Goal: Information Seeking & Learning: Check status

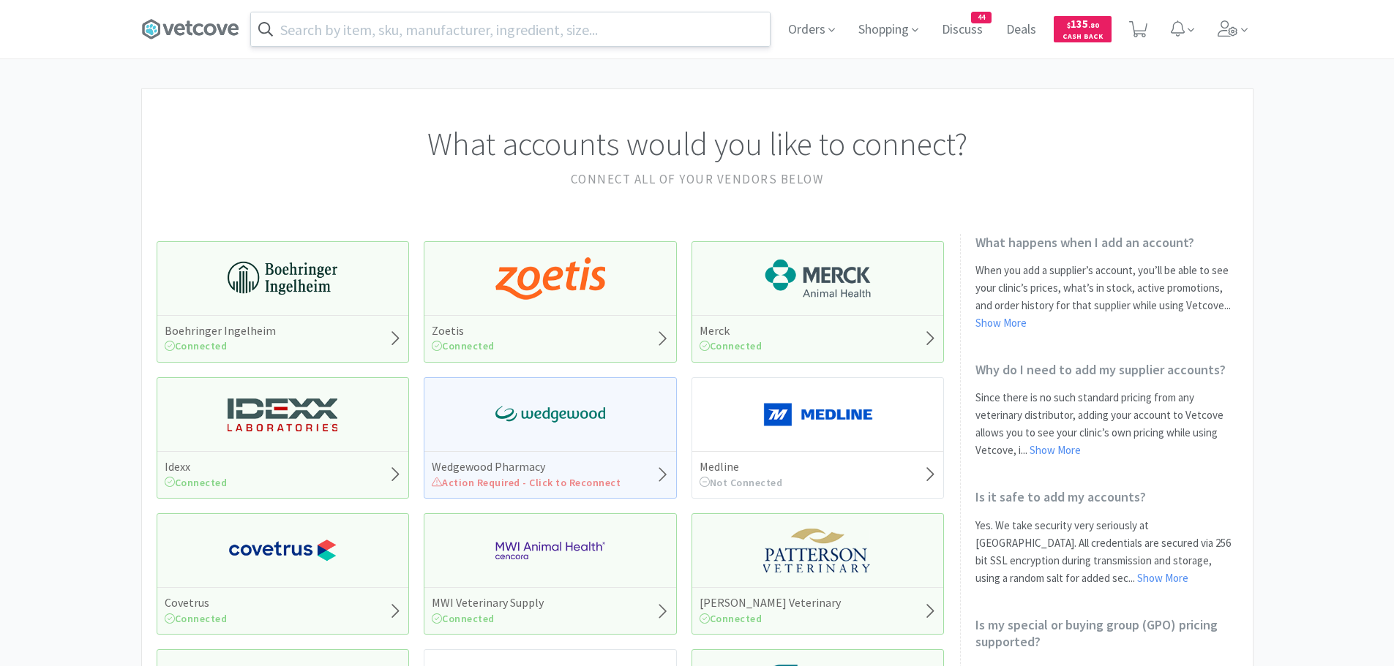
click at [510, 29] on input "text" at bounding box center [510, 29] width 519 height 34
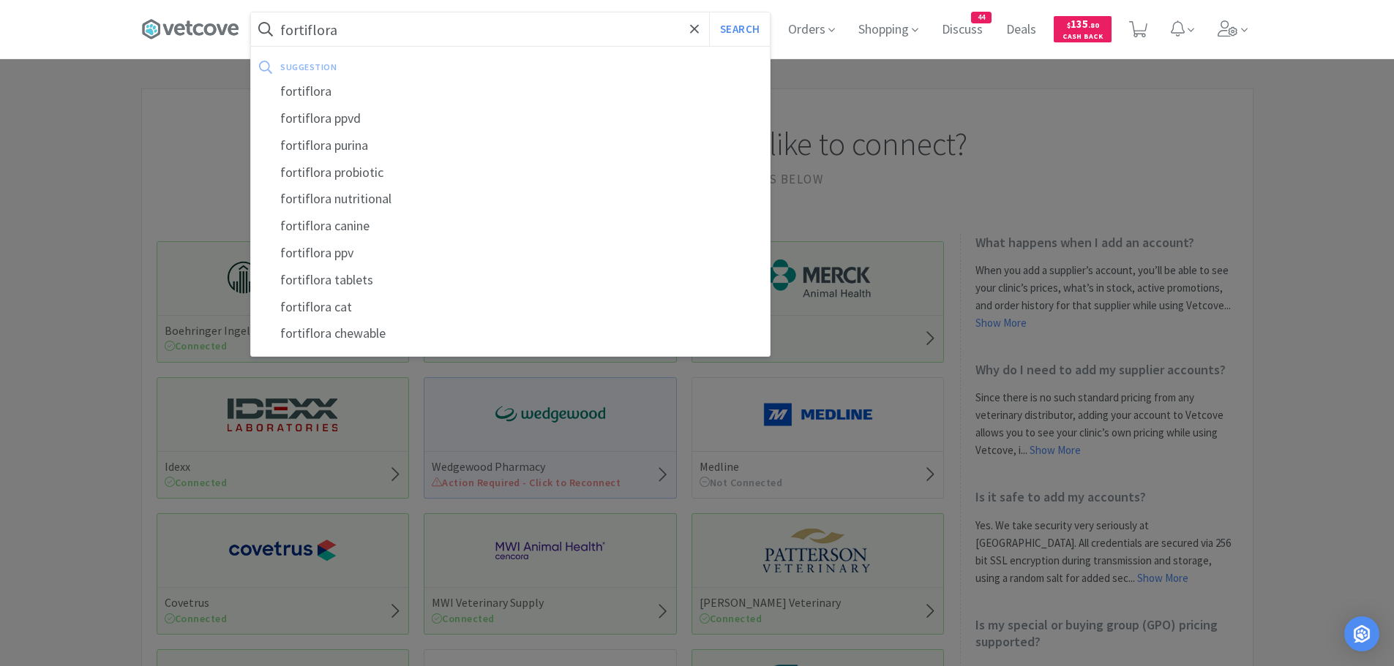
type input "fortiflora"
click at [709, 12] on button "Search" at bounding box center [739, 29] width 61 height 34
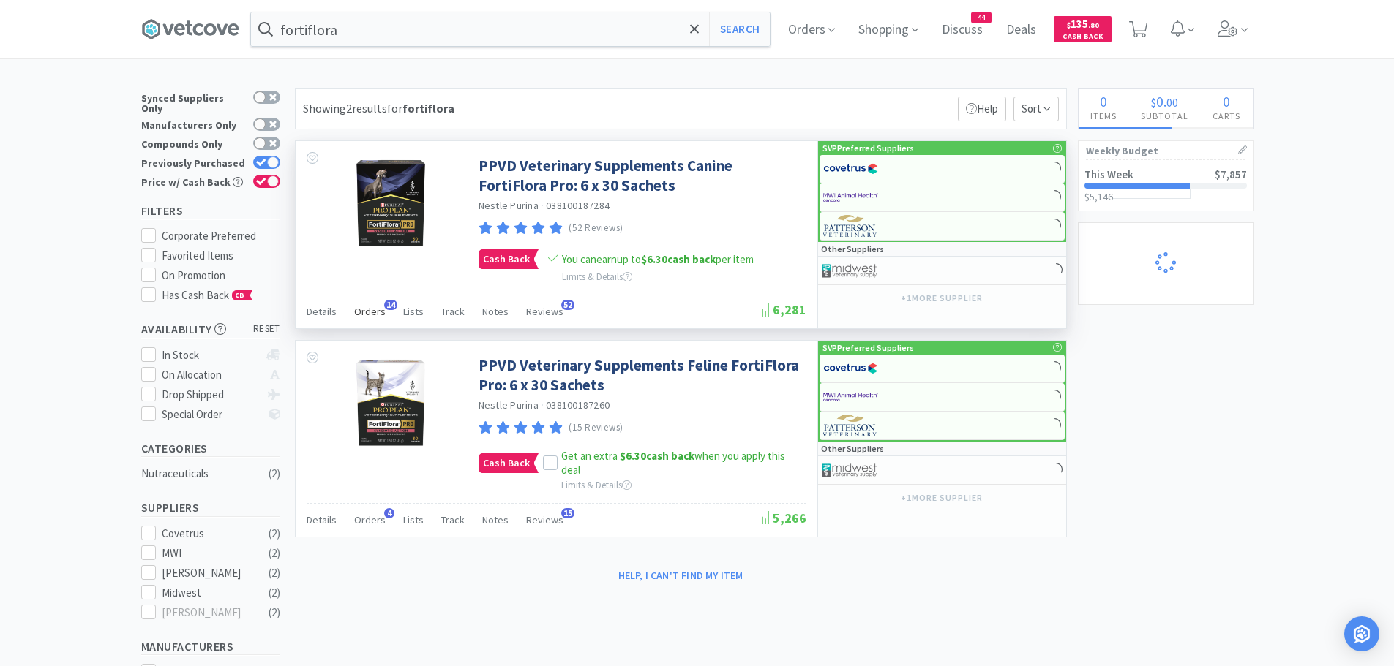
click at [374, 318] on span "Orders" at bounding box center [369, 311] width 31 height 13
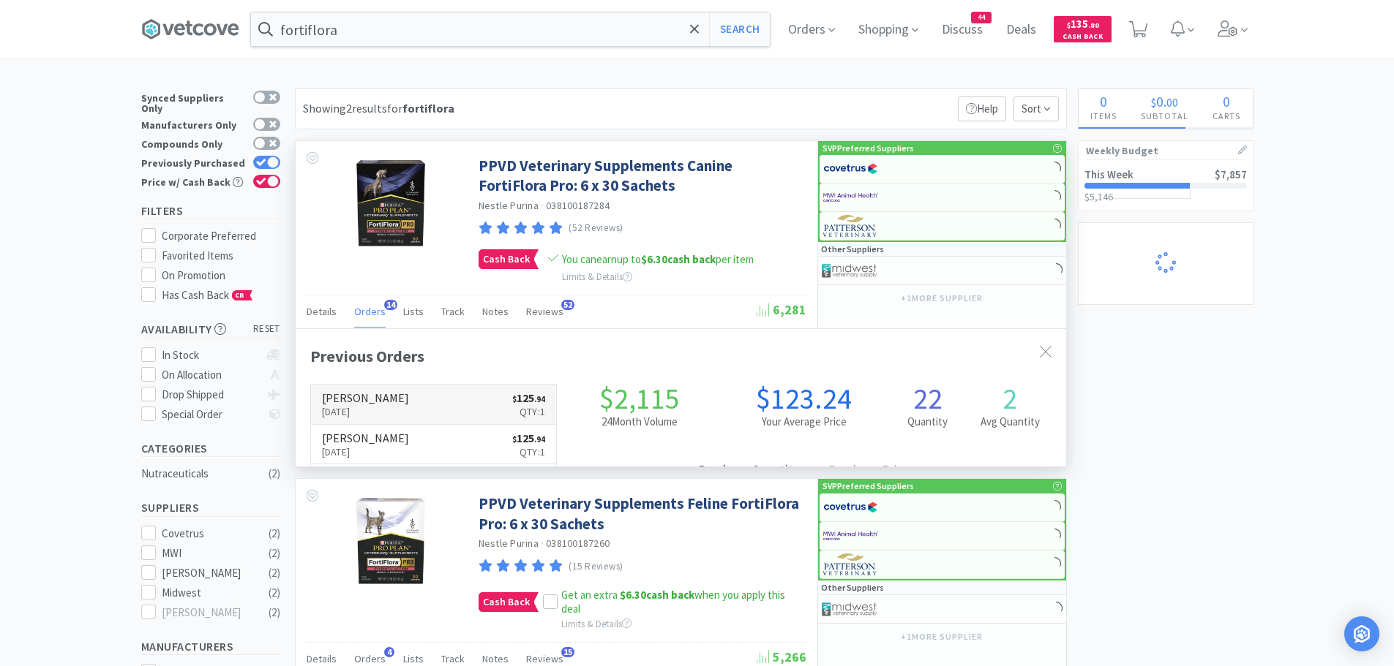
scroll to position [392, 770]
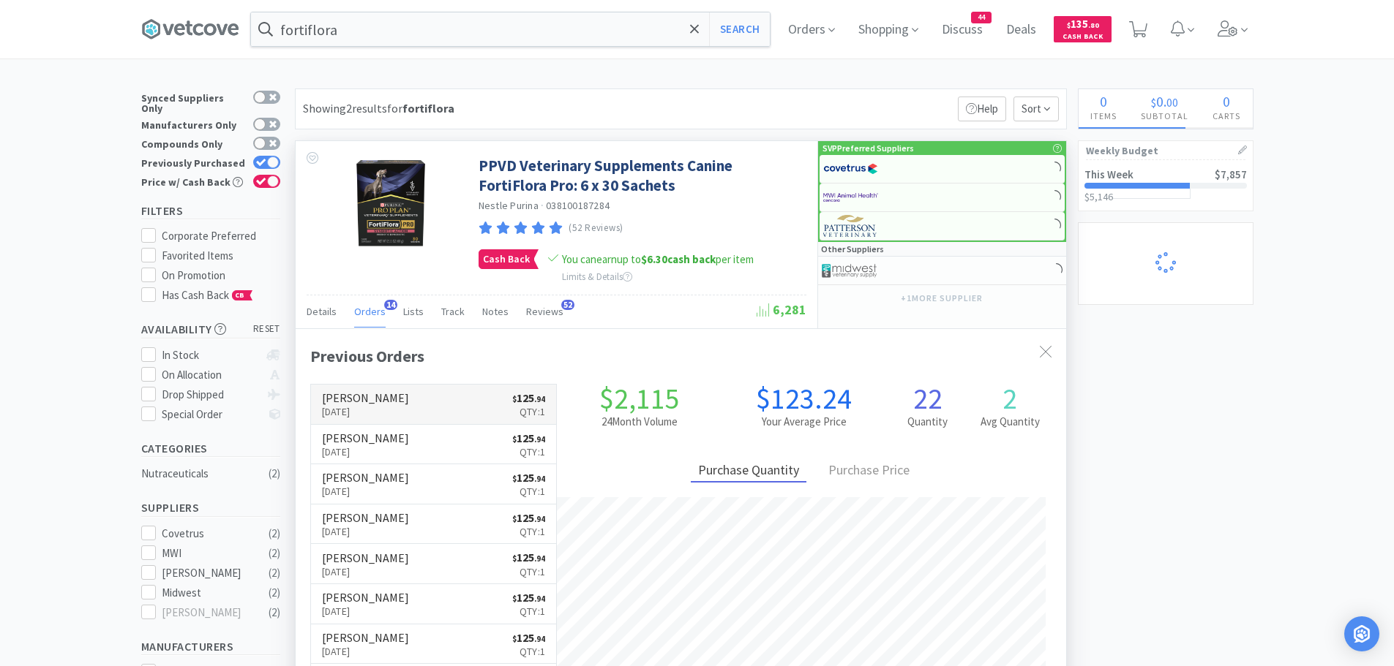
click at [478, 408] on link "[PERSON_NAME] [DATE] $ 125 . 94 Qty: 1" at bounding box center [434, 405] width 246 height 40
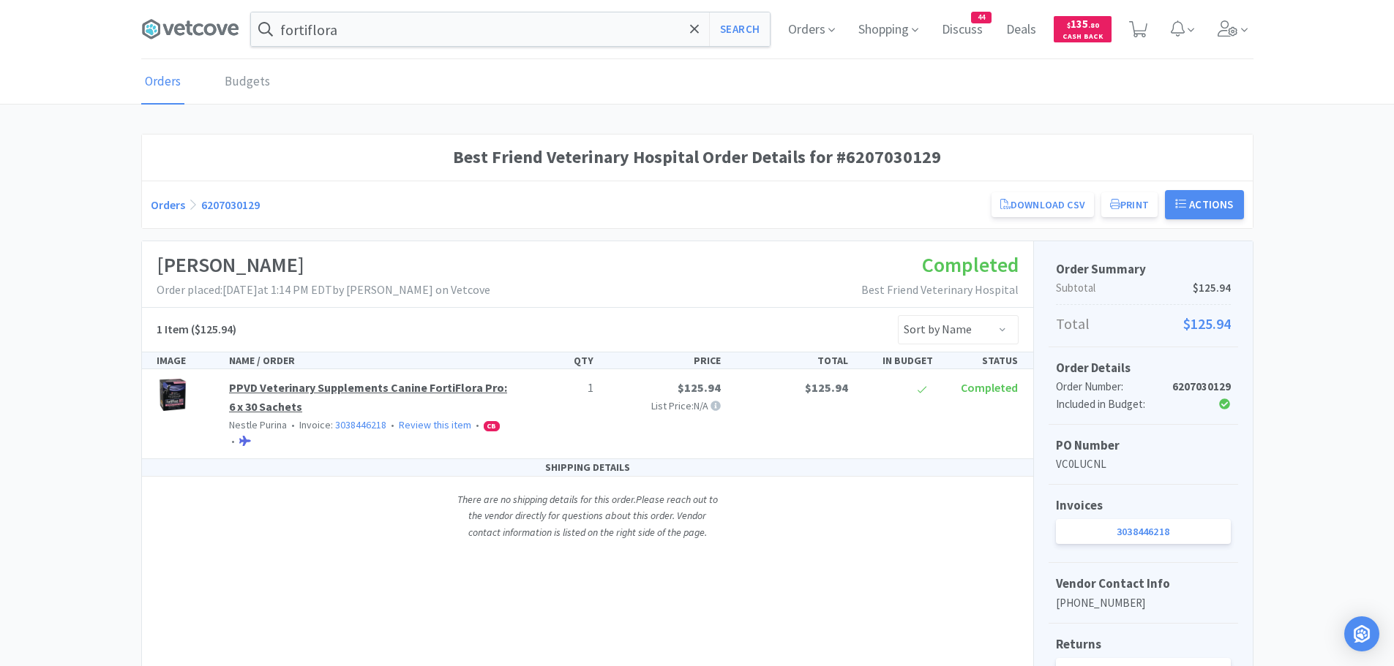
click at [315, 388] on link "PPVD Veterinary Supplements Canine FortiFlora Pro: 6 x 30 Sachets" at bounding box center [368, 397] width 278 height 34
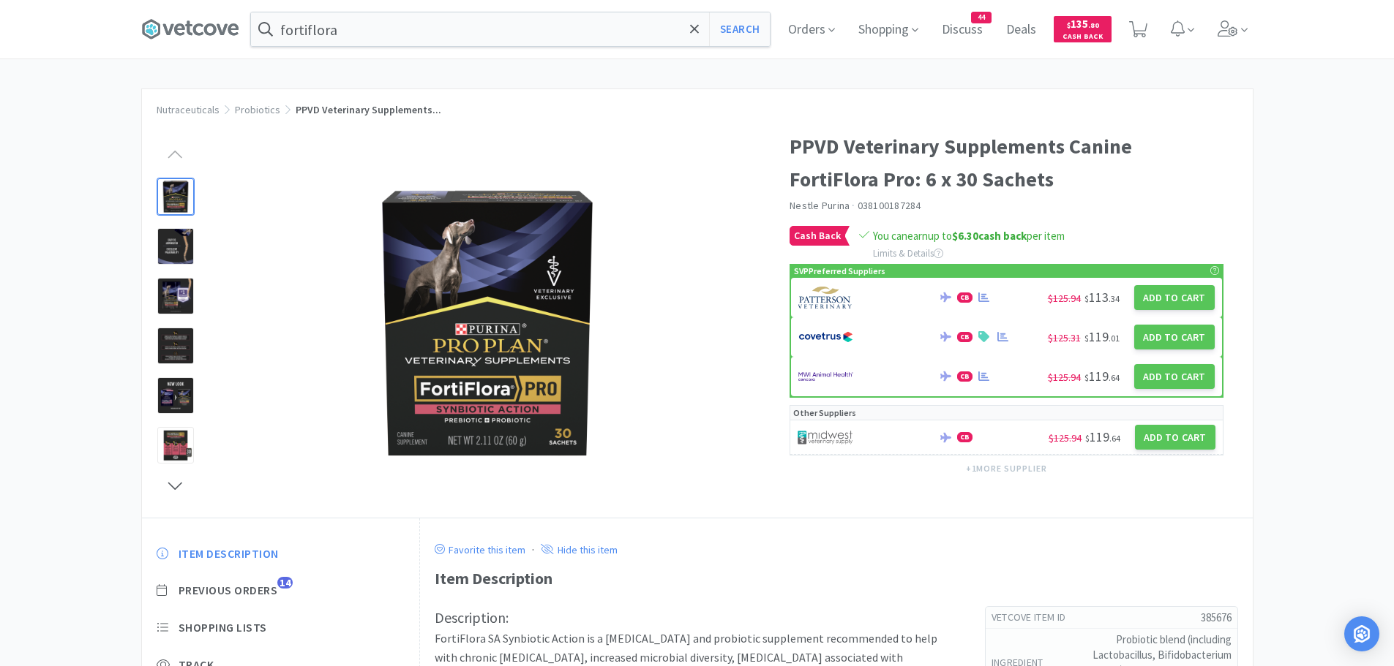
click at [219, 582] on div "Item Description Previous Orders 14 Shopping Lists Track Item Notes Reviews 52" at bounding box center [281, 658] width 278 height 252
click at [217, 585] on span "Previous Orders" at bounding box center [227, 590] width 99 height 15
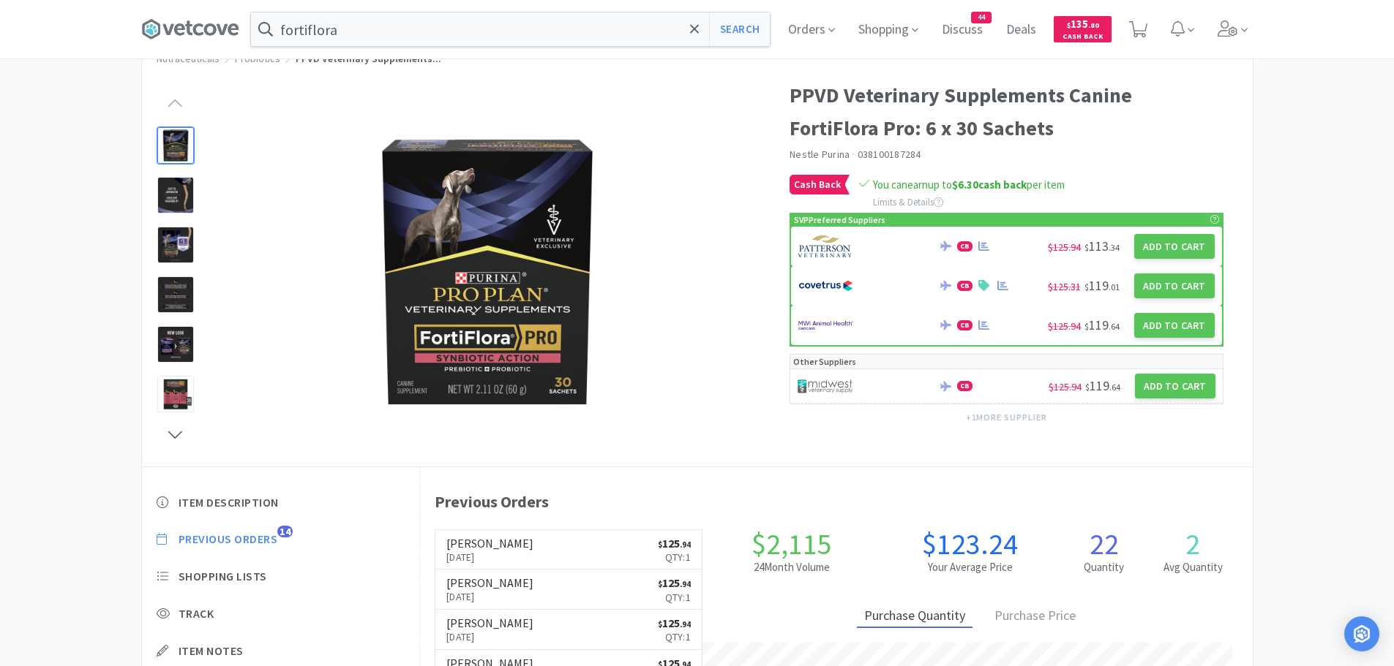
scroll to position [146, 0]
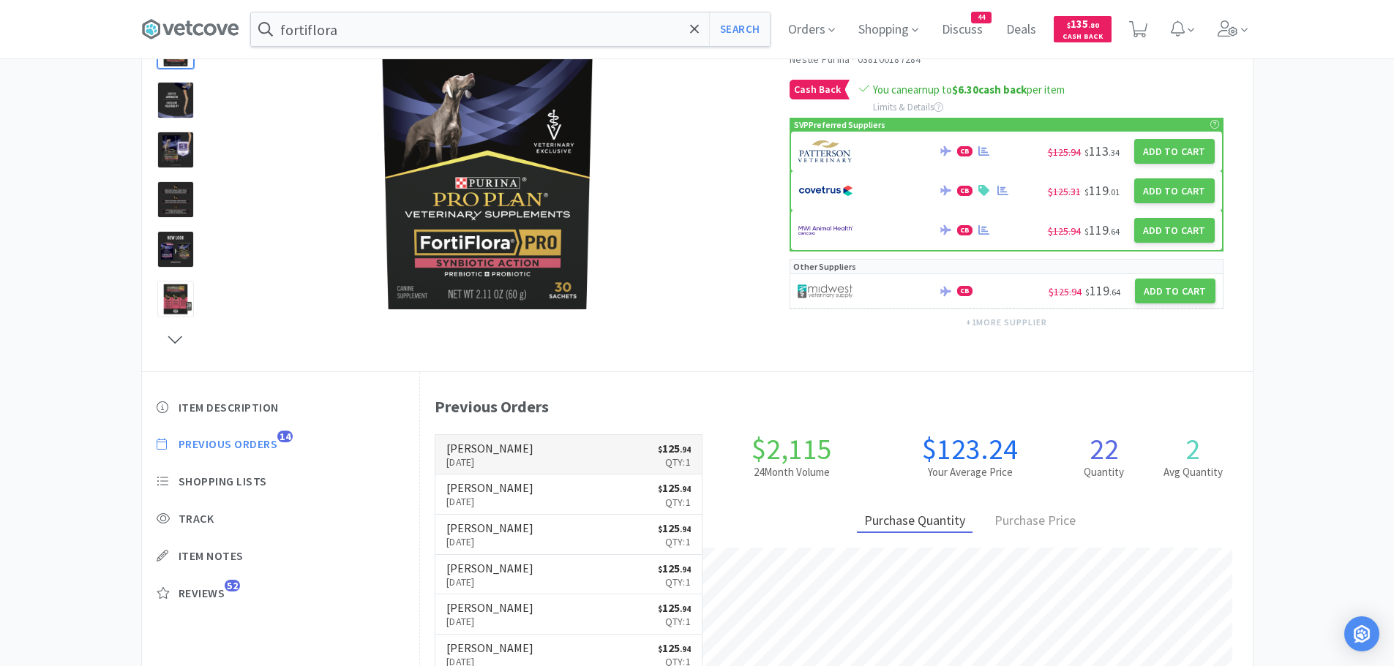
click at [590, 463] on link "[PERSON_NAME] [DATE] $ 125 . 94 Qty: 1" at bounding box center [568, 455] width 266 height 40
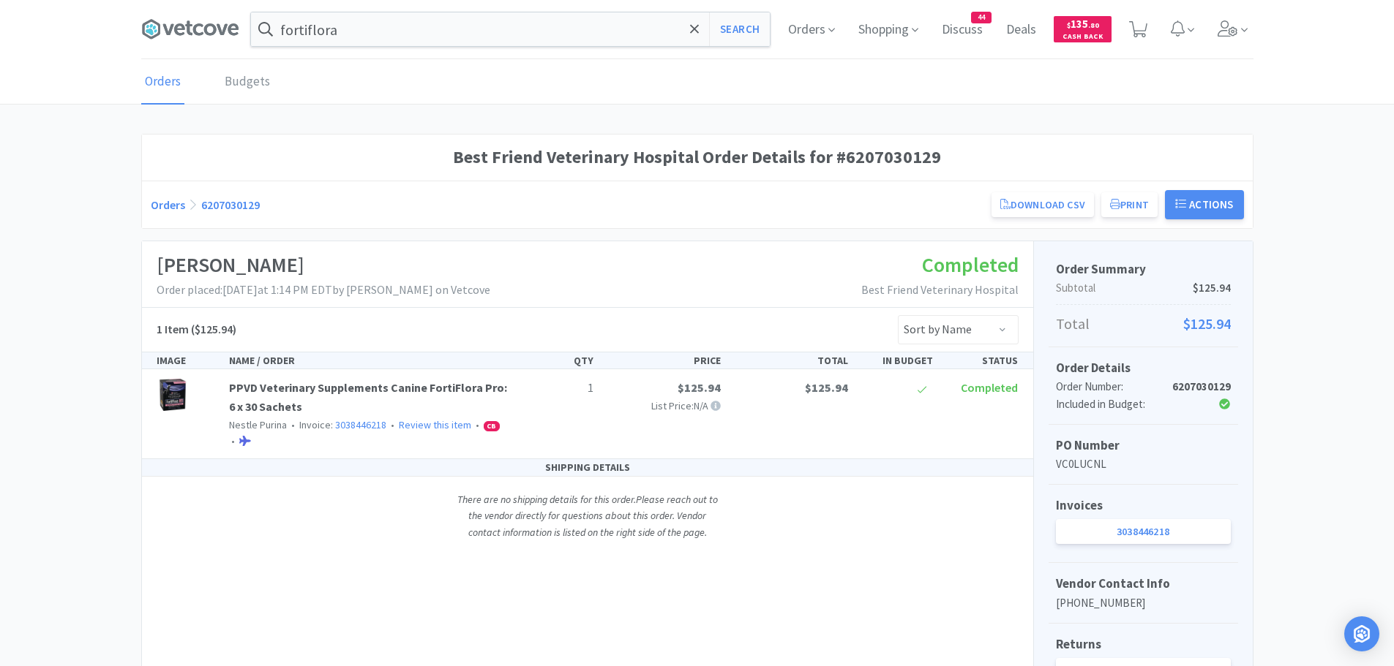
click at [31, 292] on div "Best Friend Veterinary Hospital Order Details for #6207030129 Orders 6207030129…" at bounding box center [697, 422] width 1394 height 576
click at [268, 384] on link "PPVD Veterinary Supplements Canine FortiFlora Pro: 6 x 30 Sachets" at bounding box center [368, 397] width 278 height 34
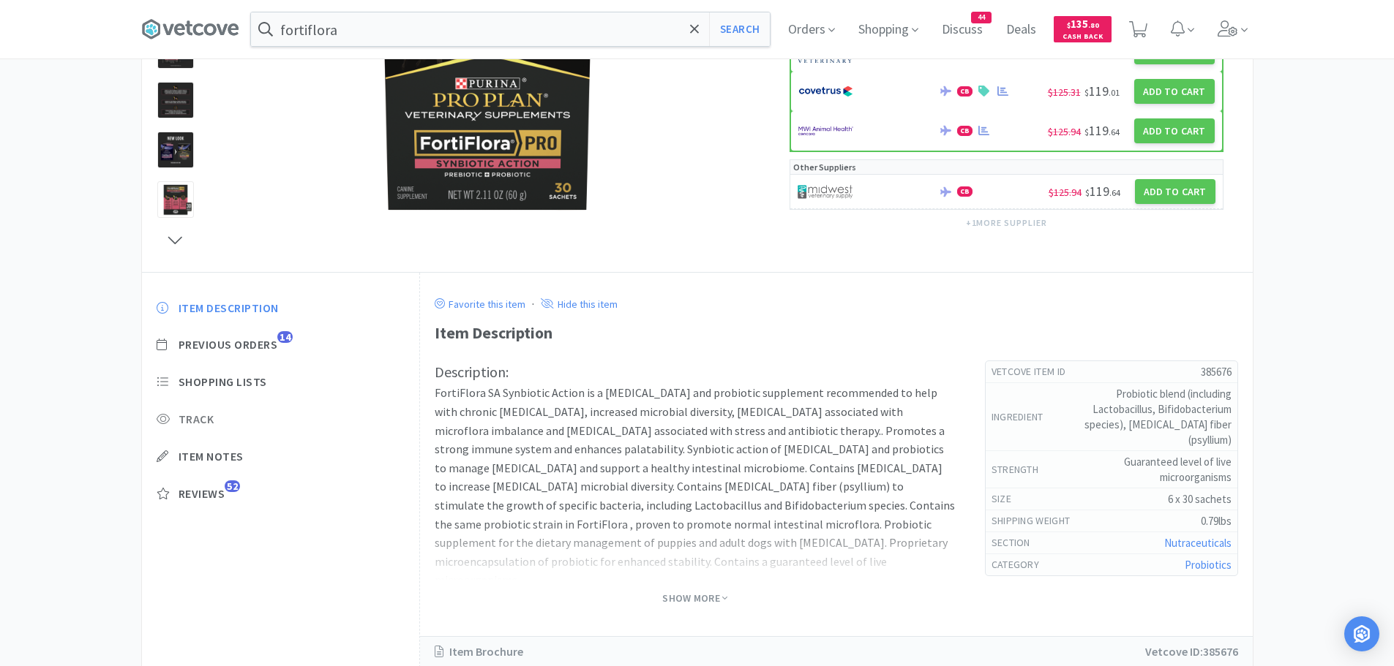
scroll to position [292, 0]
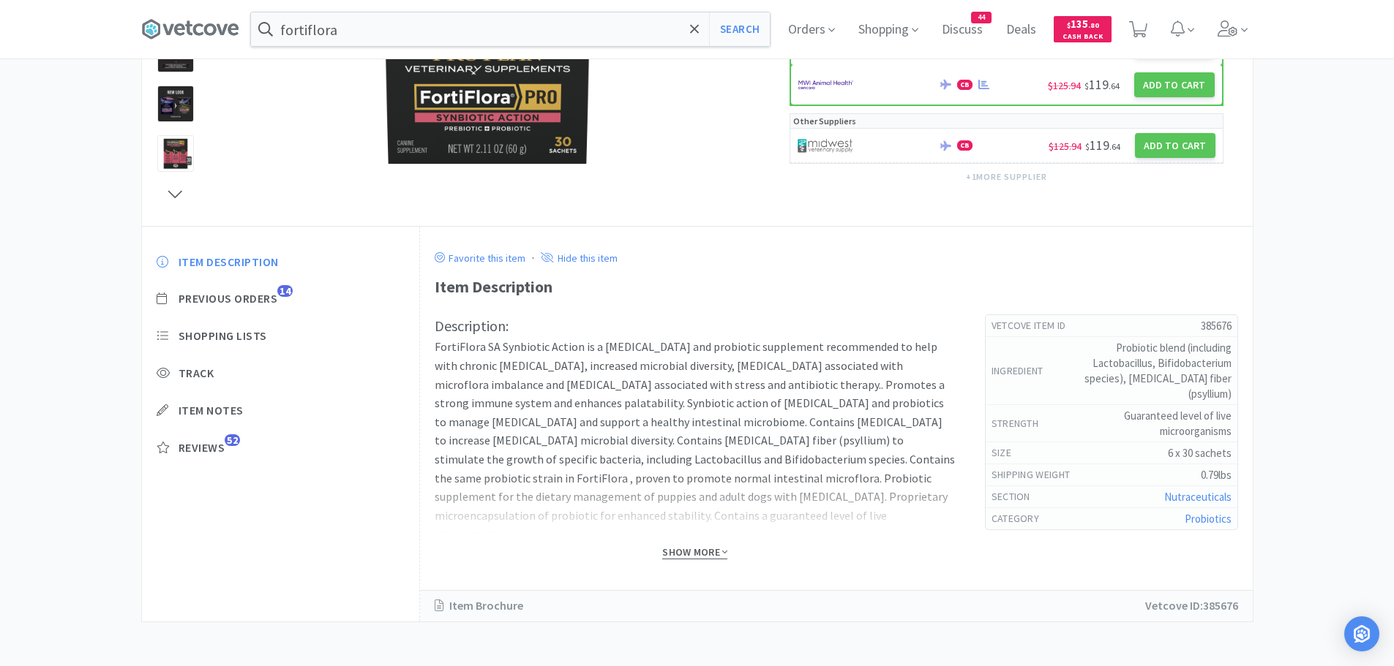
click at [716, 552] on span "Show More" at bounding box center [694, 553] width 65 height 14
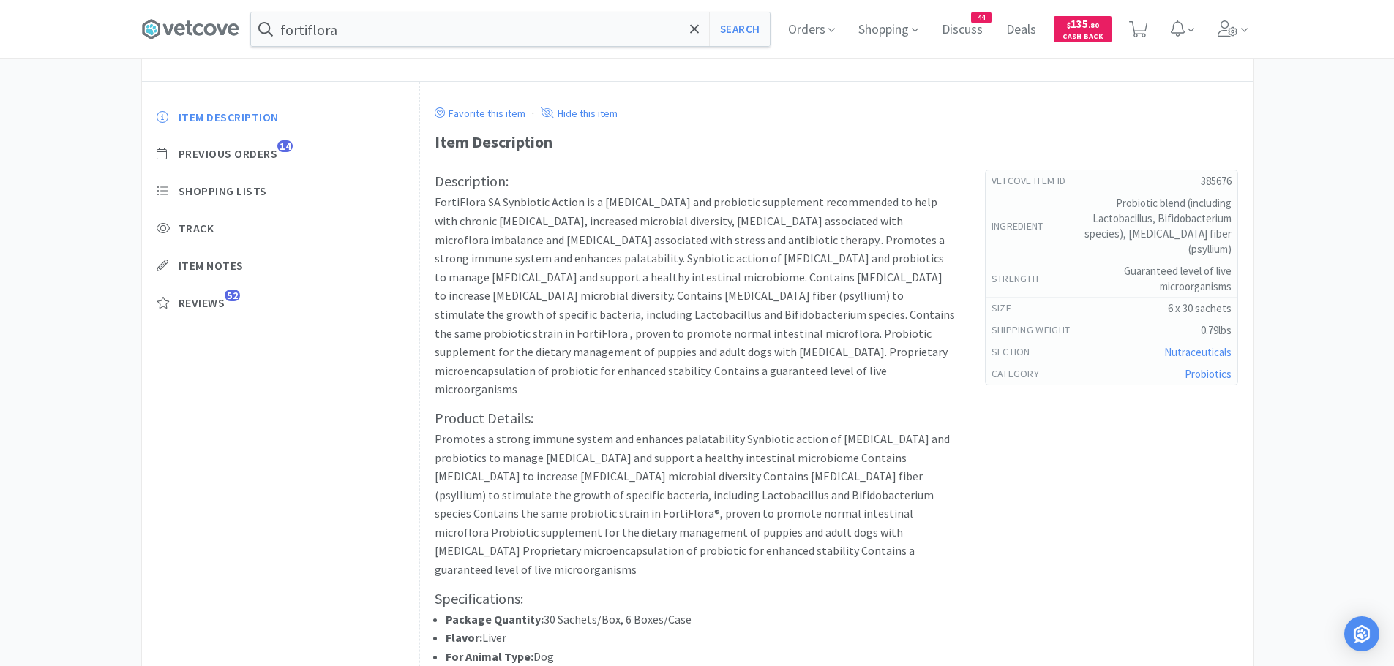
scroll to position [438, 0]
click at [334, 473] on div "Item Description Previous Orders 14 Shopping Lists Track Item Notes Reviews 52" at bounding box center [281, 435] width 278 height 710
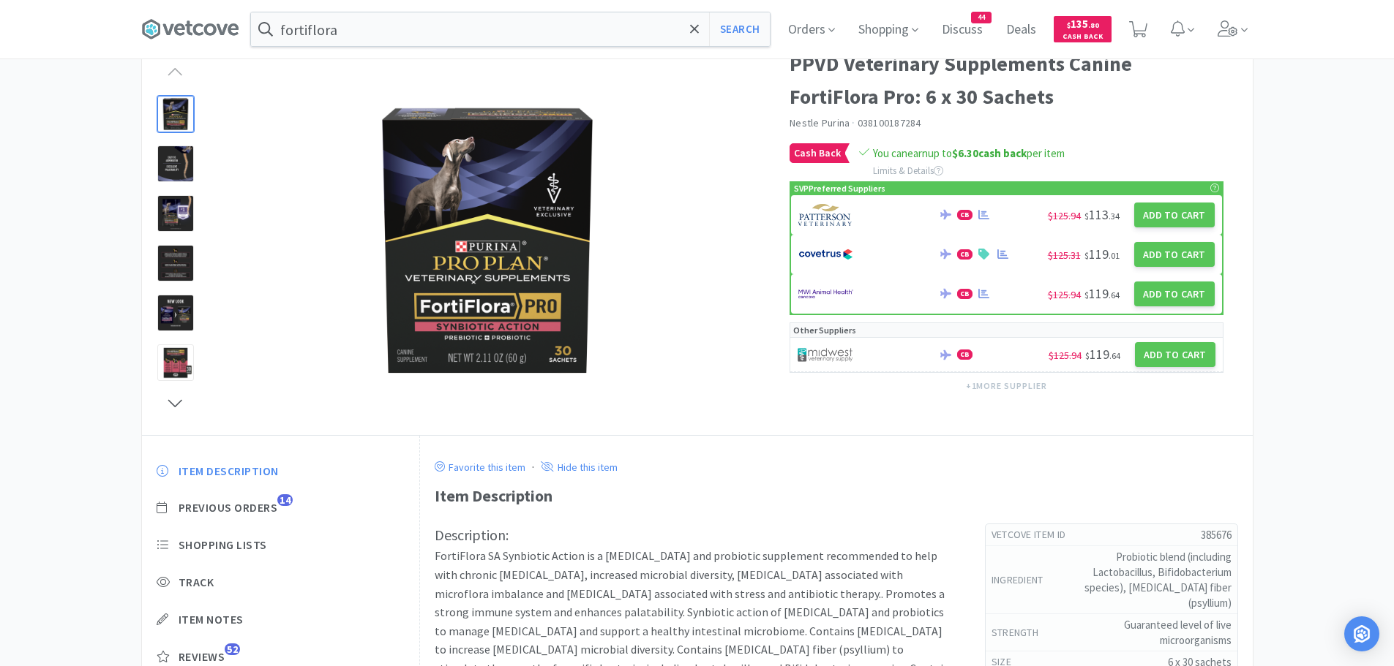
scroll to position [0, 0]
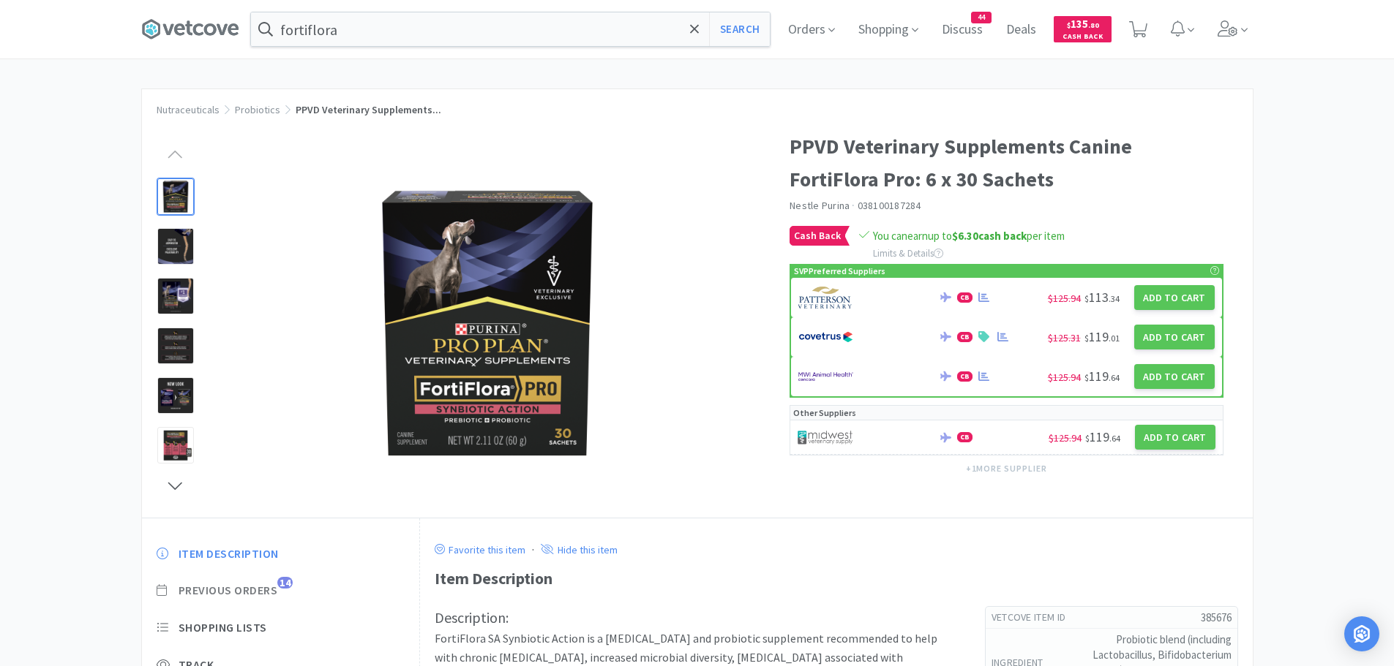
click at [247, 587] on span "Previous Orders" at bounding box center [227, 590] width 99 height 15
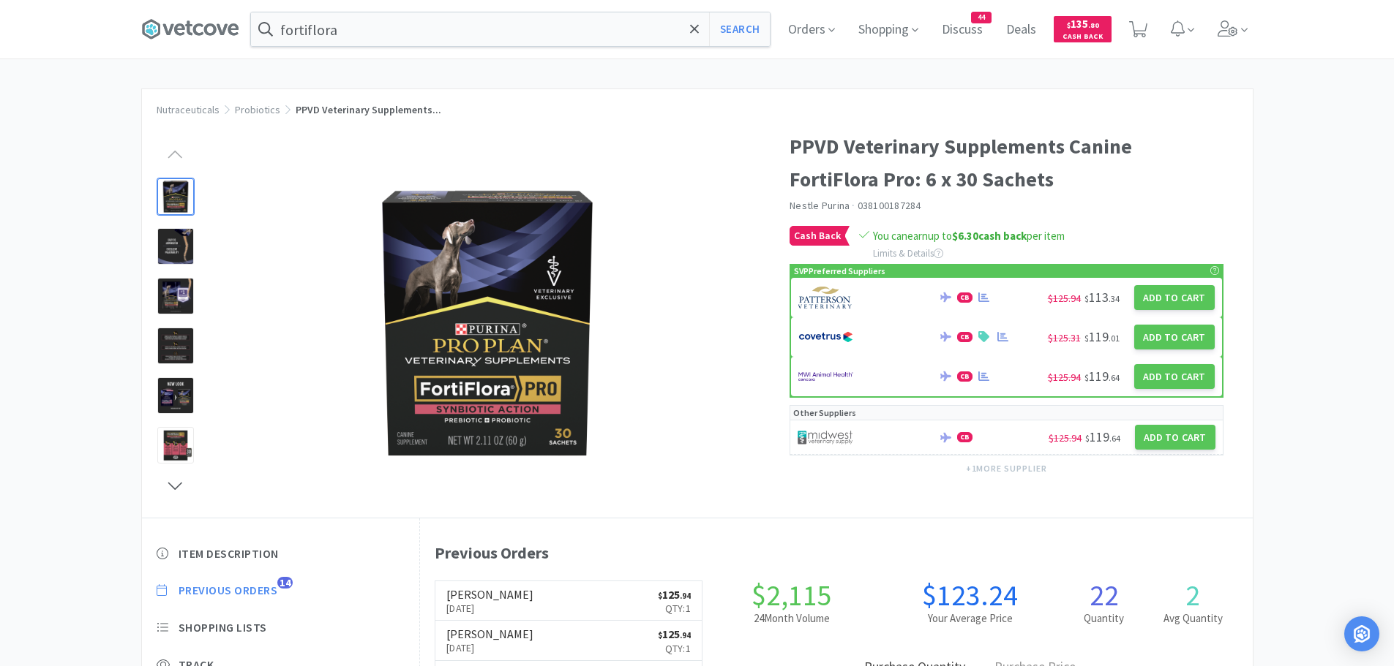
scroll to position [402, 832]
click at [1276, 235] on div "Nutraceuticals Probiotics PPVD Veterinary Supplements... PPVD Veterinary Supple…" at bounding box center [697, 505] width 1394 height 832
